Goal: Task Accomplishment & Management: Manage account settings

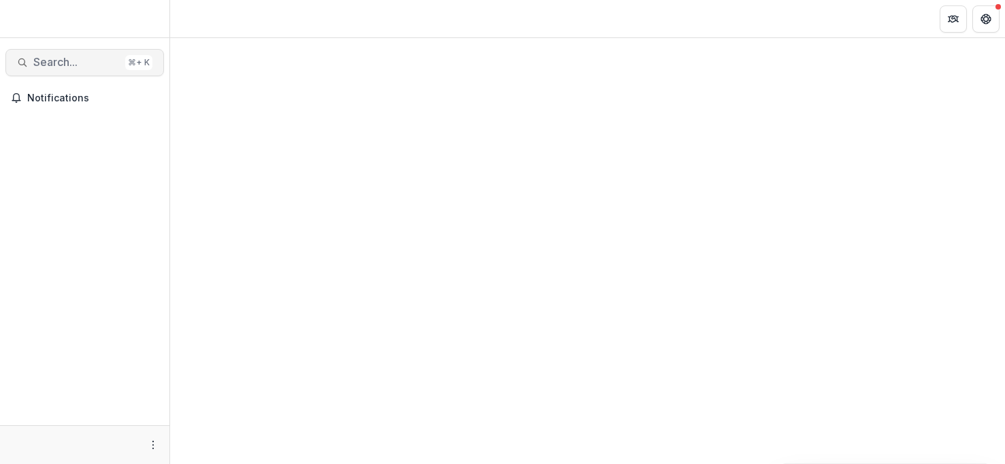
click at [48, 69] on button "Search... ⌘ + K" at bounding box center [84, 62] width 159 height 27
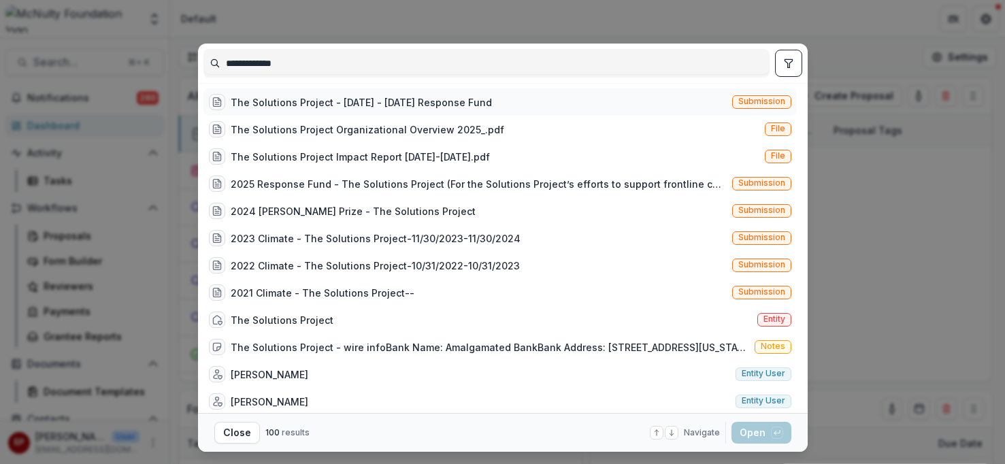
type input "**********"
click at [326, 114] on div "The Solutions Project - [DATE] - [DATE] Response Fund Submission" at bounding box center [501, 101] width 594 height 27
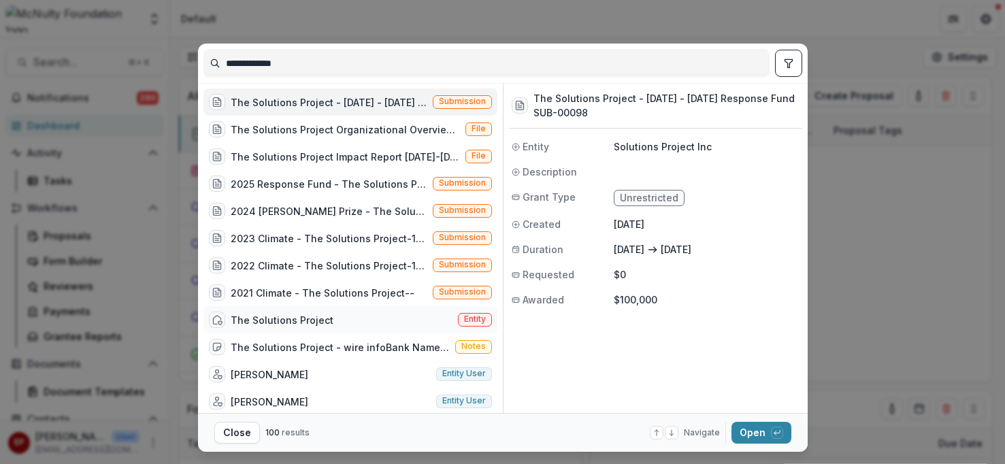
click at [318, 318] on div "The Solutions Project" at bounding box center [282, 320] width 103 height 14
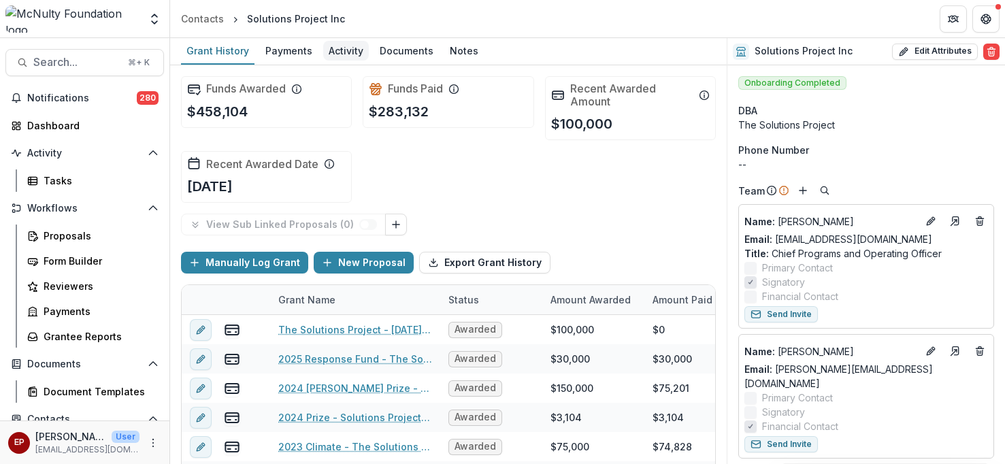
click at [347, 51] on div "Activity" at bounding box center [346, 51] width 46 height 20
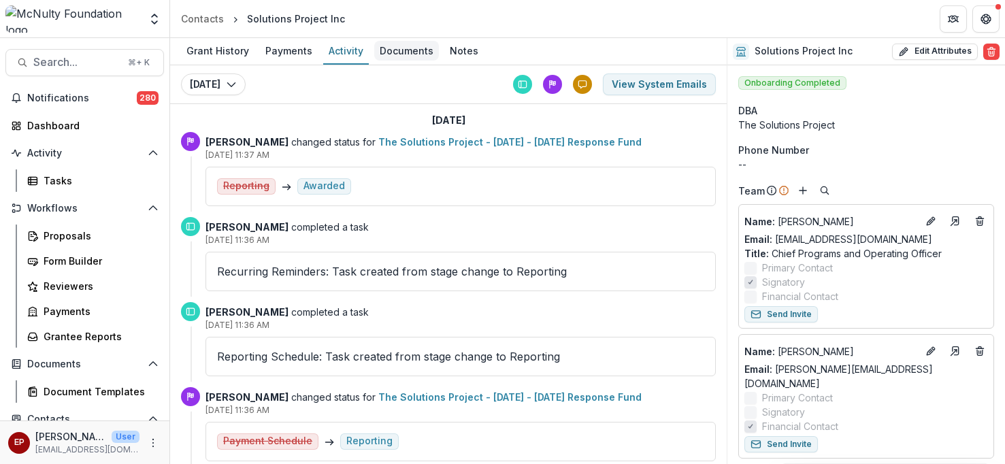
click at [402, 53] on div "Documents" at bounding box center [406, 51] width 65 height 20
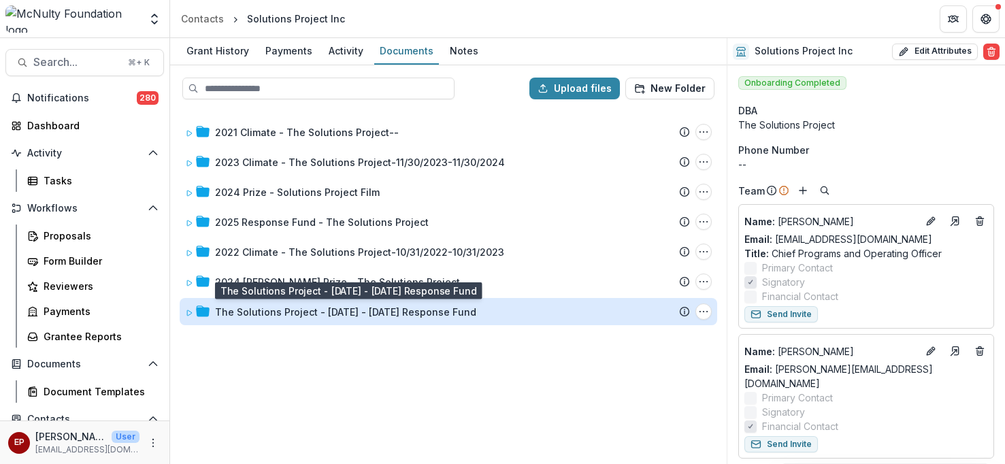
click at [348, 319] on div "The Solutions Project - [DATE] - [DATE] Response Fund" at bounding box center [345, 312] width 261 height 14
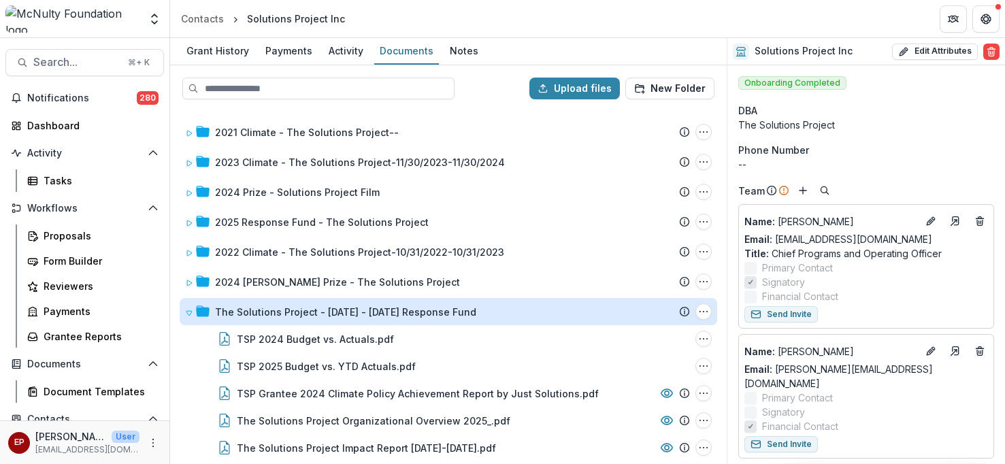
scroll to position [61, 0]
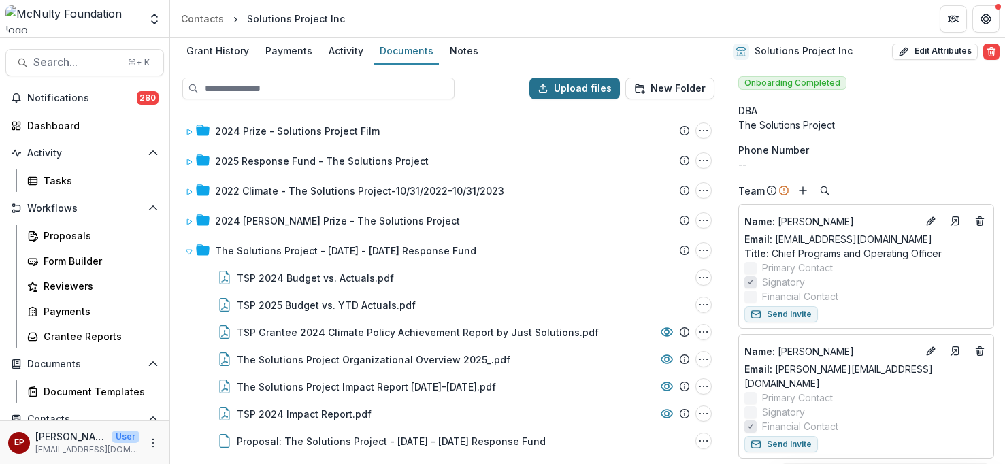
click at [583, 95] on button "Upload files" at bounding box center [575, 89] width 91 height 22
